Goal: Find specific page/section: Find specific page/section

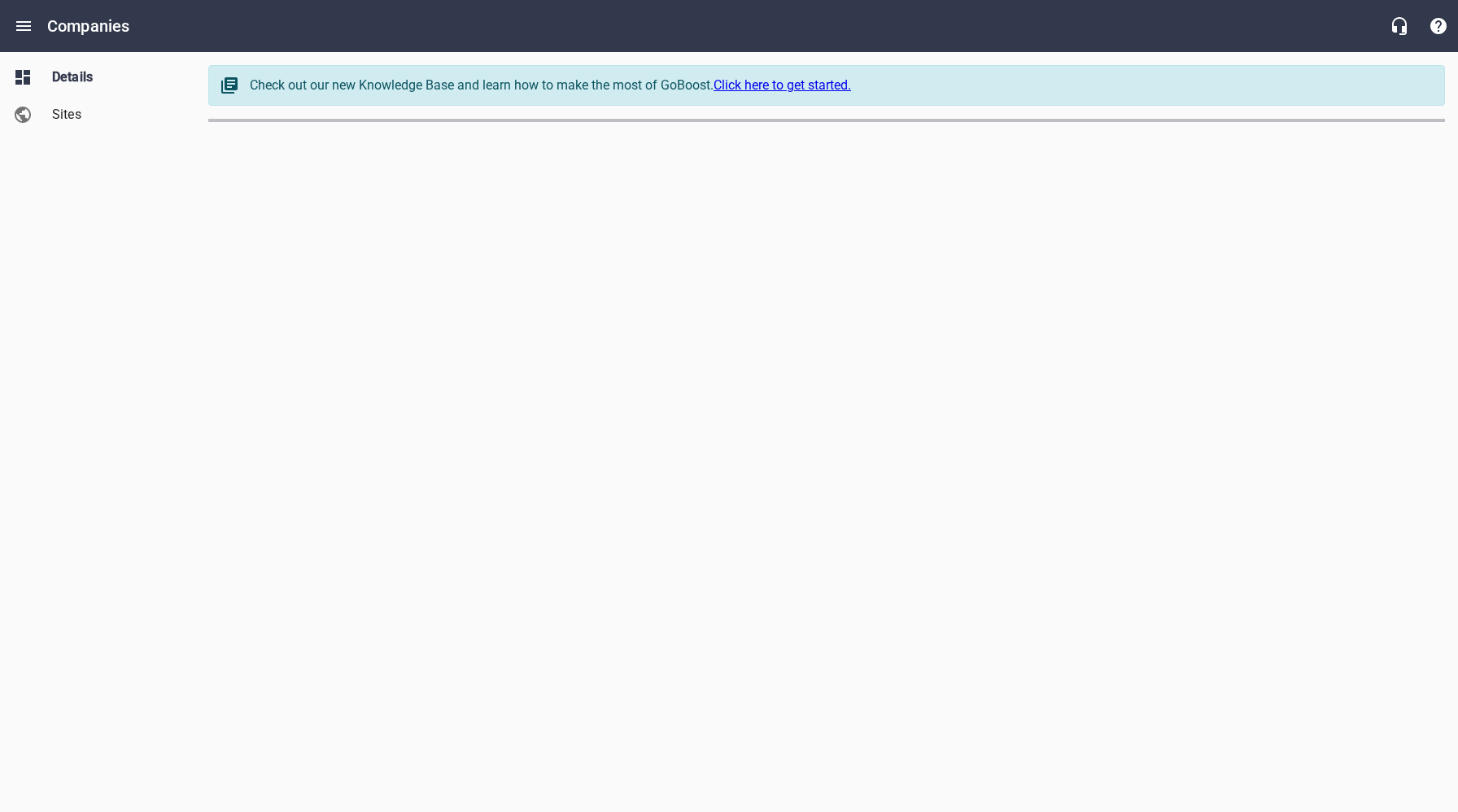
select select "[US_STATE]"
select select "62"
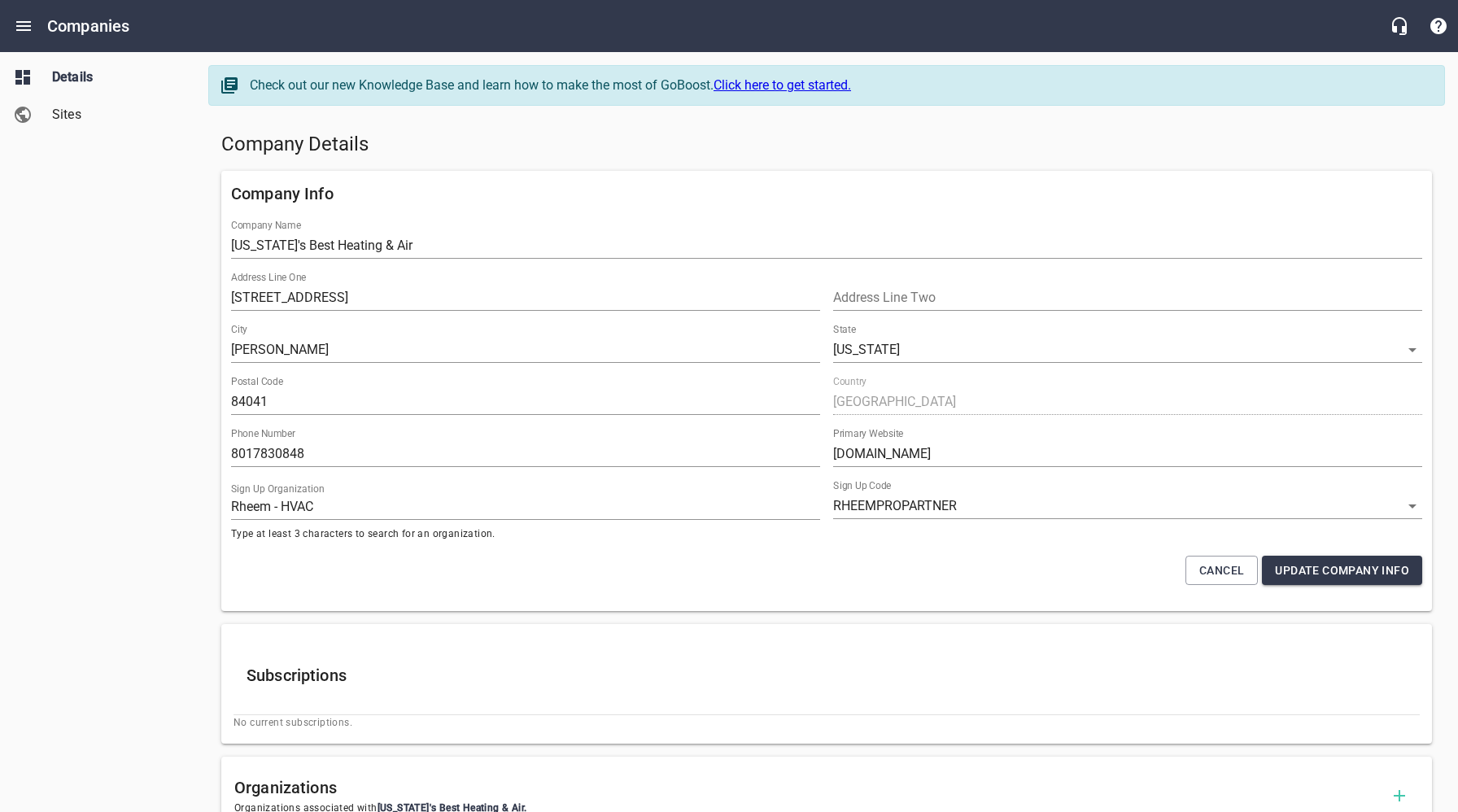
click at [527, 139] on h5 "Company Details" at bounding box center [826, 144] width 1210 height 26
click at [21, 26] on icon "Open drawer" at bounding box center [24, 26] width 15 height 10
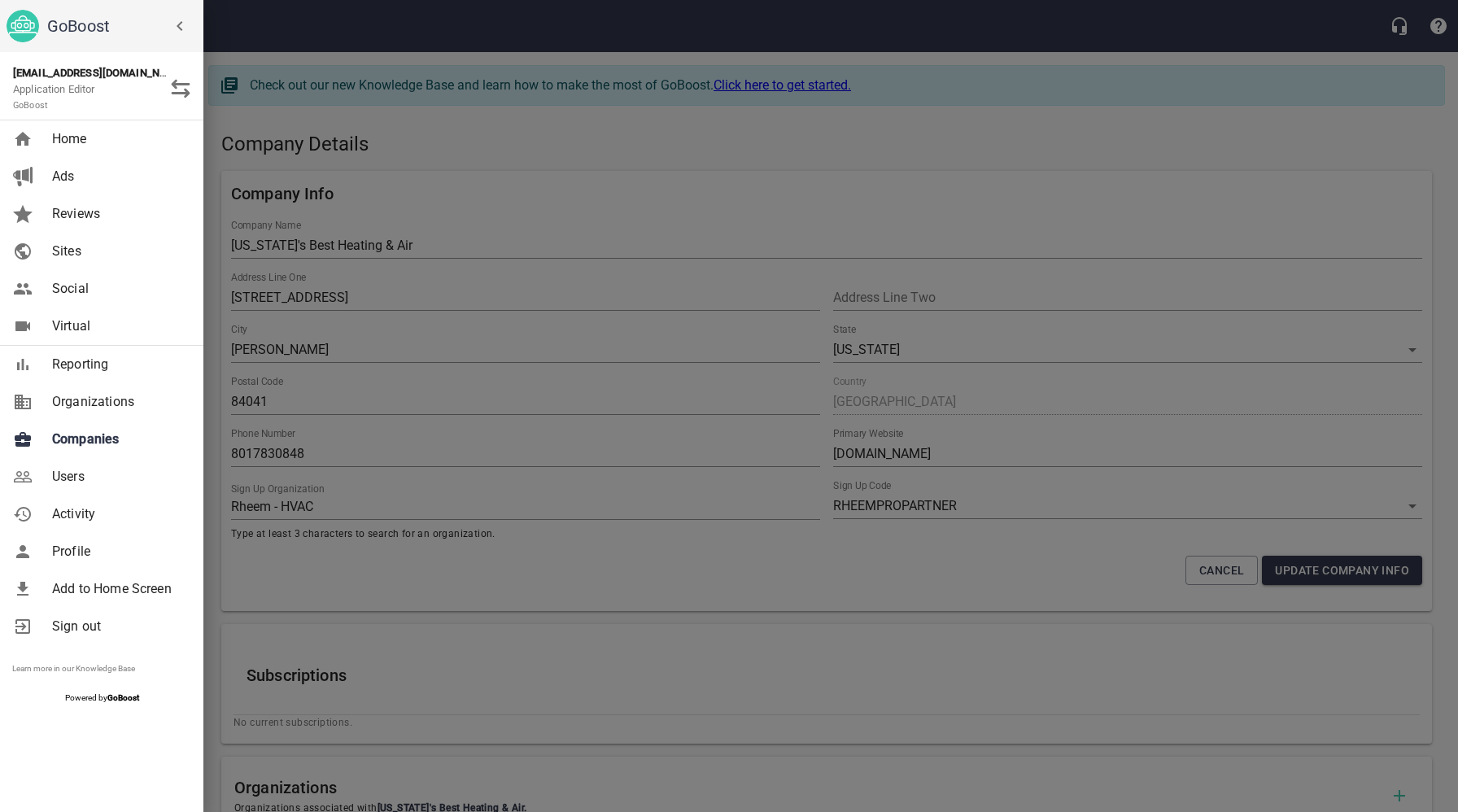
click at [84, 438] on span "Companies" at bounding box center [117, 438] width 131 height 19
